Goal: Transaction & Acquisition: Purchase product/service

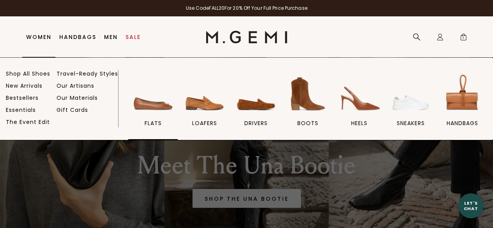
click at [162, 123] on span "flats" at bounding box center [153, 123] width 17 height 7
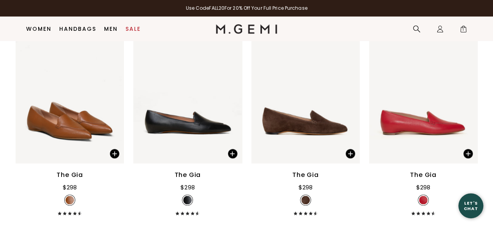
scroll to position [562, 0]
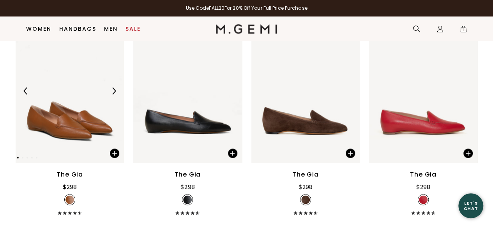
click at [75, 123] on img at bounding box center [70, 90] width 108 height 145
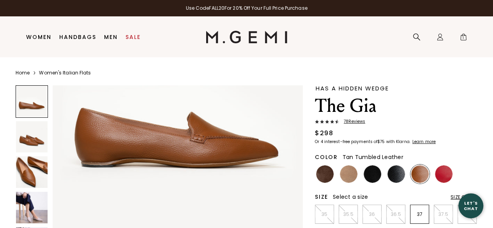
click at [26, 212] on img at bounding box center [32, 208] width 32 height 32
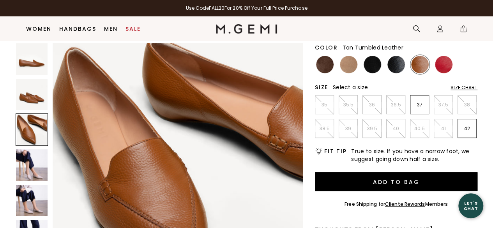
scroll to position [518, 0]
click at [399, 60] on img at bounding box center [396, 65] width 18 height 18
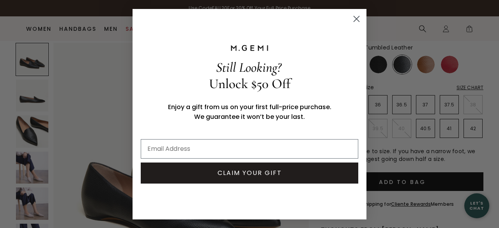
click at [358, 18] on circle "Close dialog" at bounding box center [356, 18] width 13 height 13
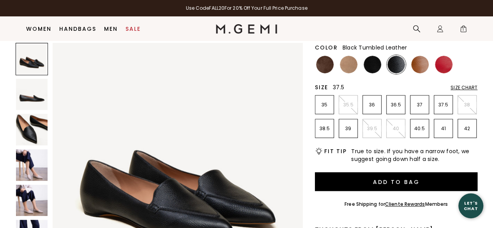
click at [437, 103] on p "37.5" at bounding box center [443, 105] width 18 height 6
click at [462, 30] on span "1" at bounding box center [463, 30] width 8 height 8
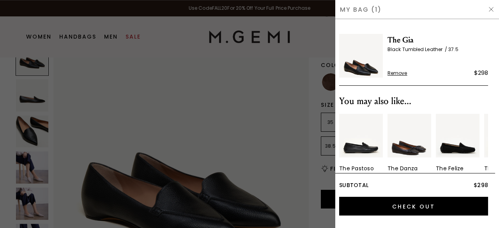
click at [490, 9] on img at bounding box center [491, 9] width 6 height 6
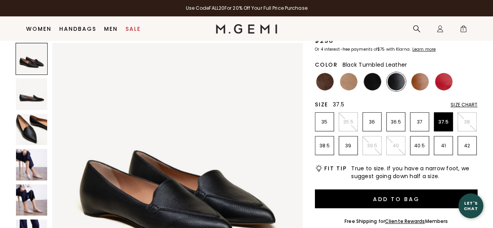
scroll to position [77, 0]
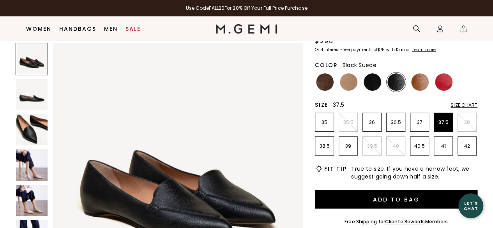
click at [374, 88] on img at bounding box center [372, 82] width 18 height 18
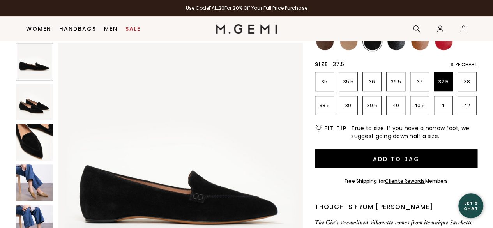
scroll to position [62, 0]
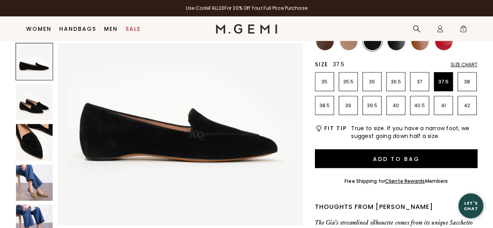
click at [26, 93] on img at bounding box center [34, 102] width 37 height 37
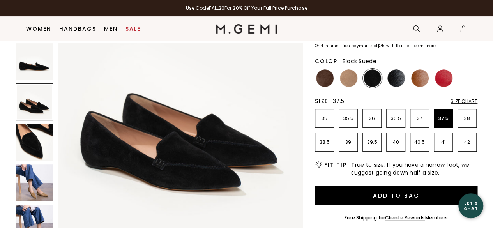
scroll to position [79, 0]
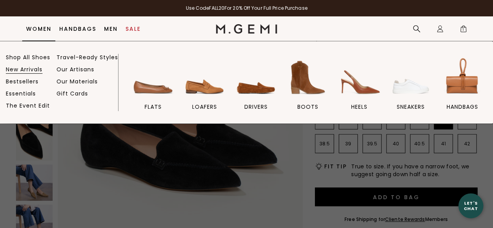
click at [37, 71] on link "New Arrivals" at bounding box center [24, 69] width 37 height 7
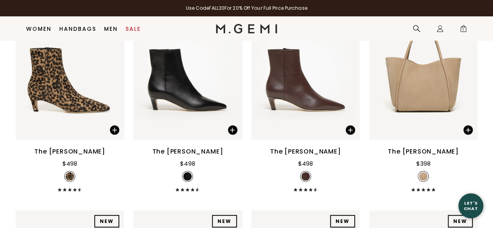
scroll to position [2290, 0]
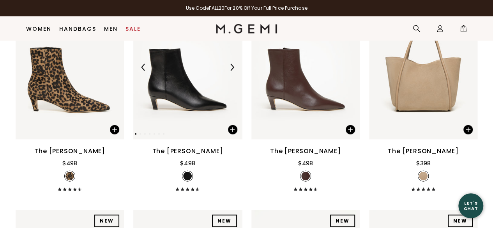
click at [231, 64] on img at bounding box center [231, 67] width 7 height 7
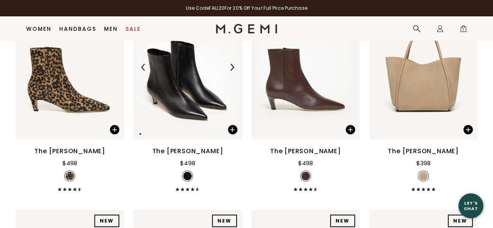
click at [231, 64] on img at bounding box center [231, 67] width 7 height 7
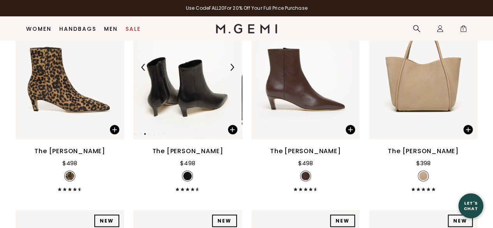
click at [231, 64] on img at bounding box center [231, 67] width 7 height 7
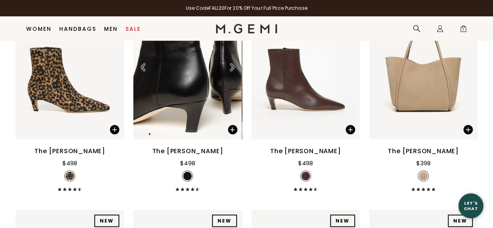
click at [231, 64] on img at bounding box center [231, 67] width 7 height 7
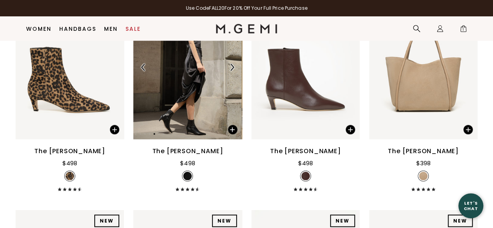
click at [168, 96] on img at bounding box center [187, 67] width 108 height 145
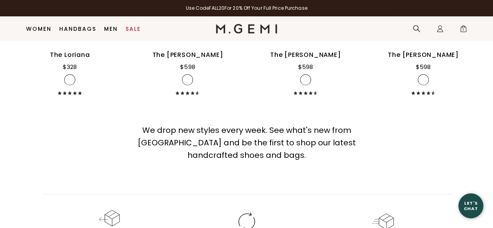
scroll to position [5413, 0]
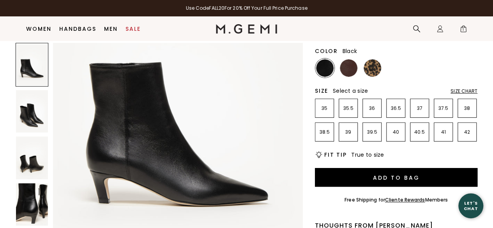
scroll to position [108, 0]
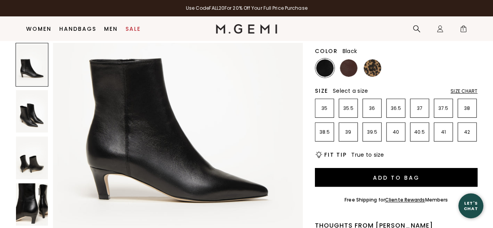
click at [32, 113] on img at bounding box center [32, 111] width 32 height 43
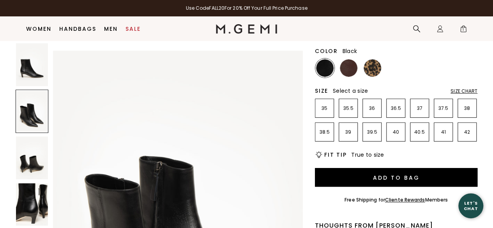
click at [30, 162] on img at bounding box center [32, 157] width 32 height 43
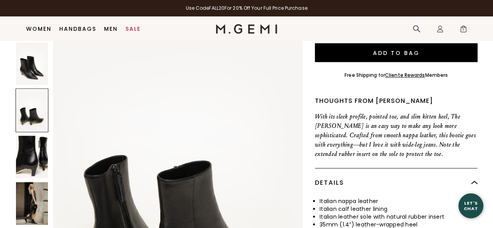
scroll to position [227, 0]
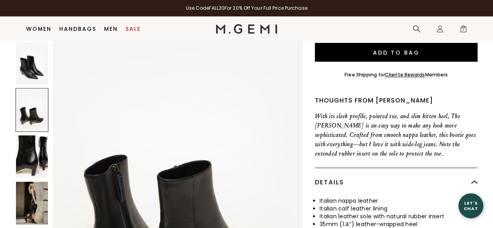
click at [33, 182] on img at bounding box center [32, 203] width 32 height 43
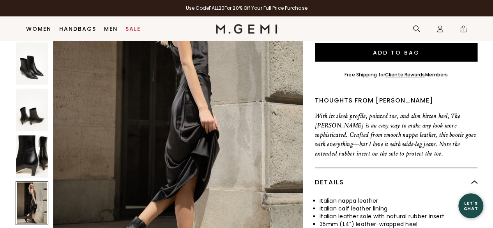
scroll to position [1405, 0]
